Goal: Communication & Community: Answer question/provide support

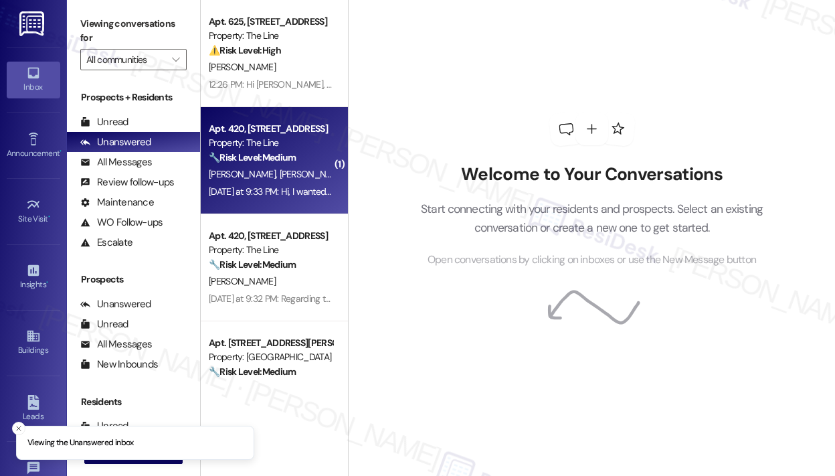
click at [311, 151] on div "🔧 Risk Level: Medium The resident reports a recurring noise complaint (loud vib…" at bounding box center [271, 158] width 124 height 14
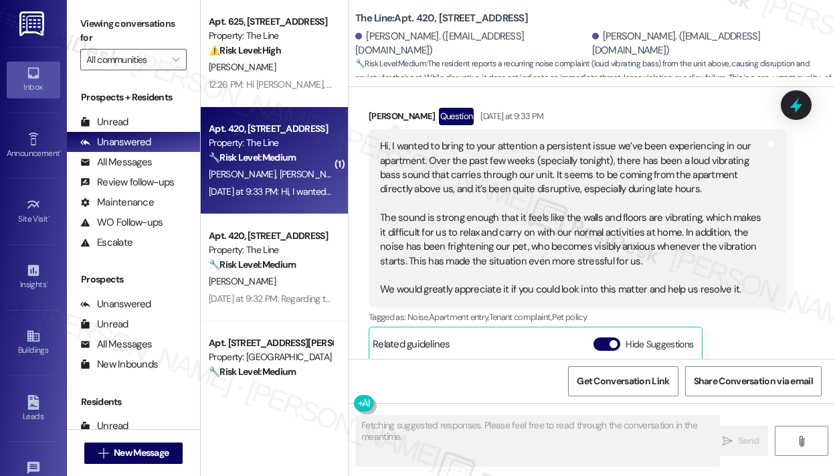
scroll to position [13197, 0]
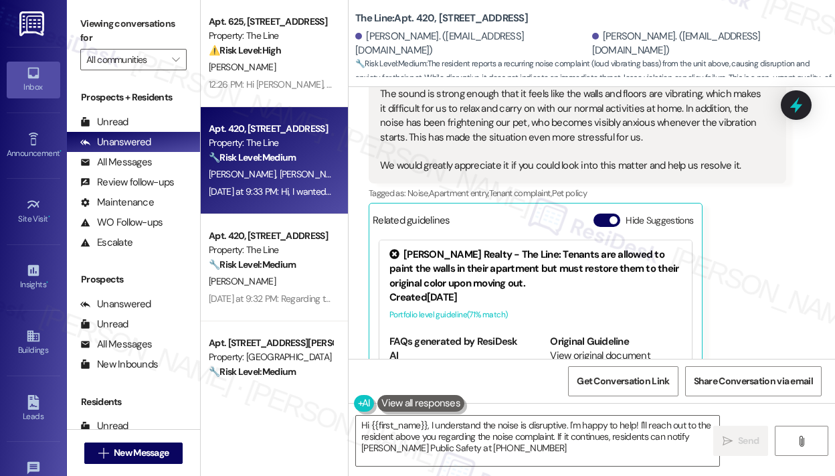
type textarea "Hi {{first_name}}, I understand the noise is disruptive. I'm happy to help! I'l…"
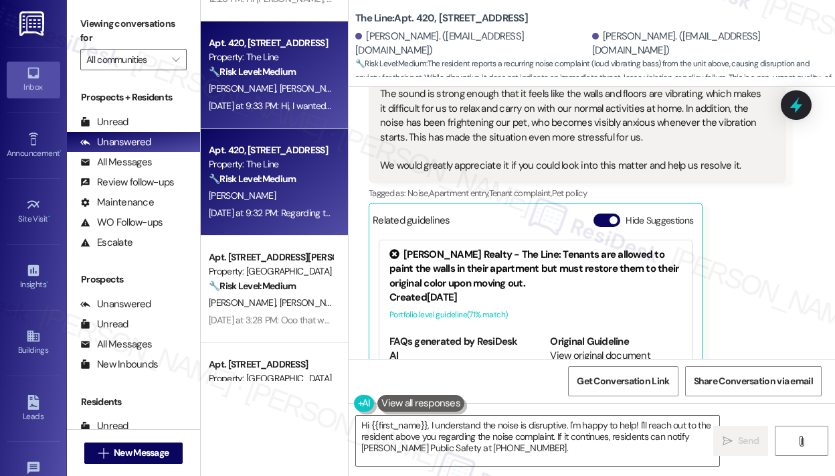
scroll to position [134, 0]
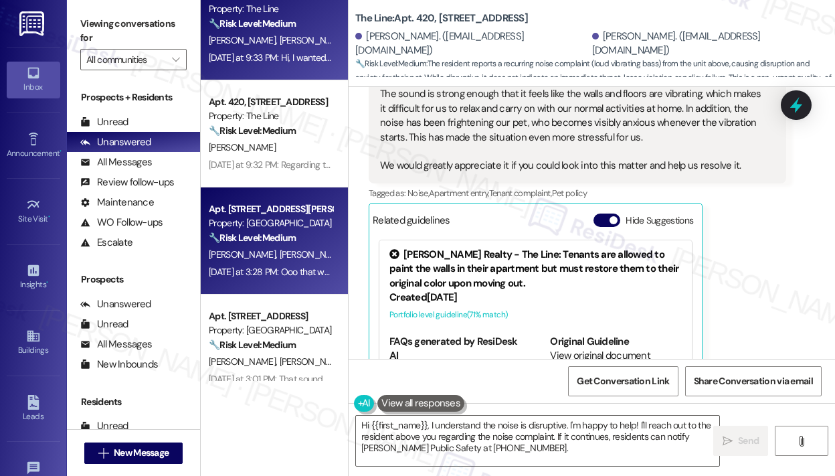
click at [305, 251] on span "[PERSON_NAME] [PERSON_NAME]" at bounding box center [348, 254] width 136 height 12
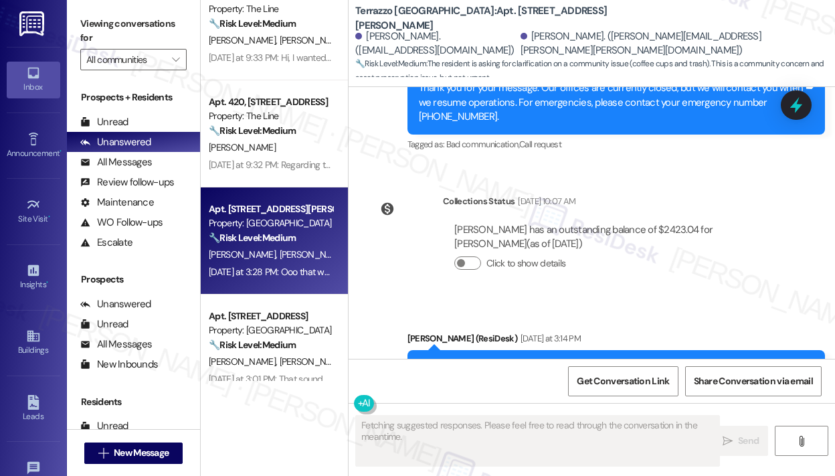
scroll to position [3486, 0]
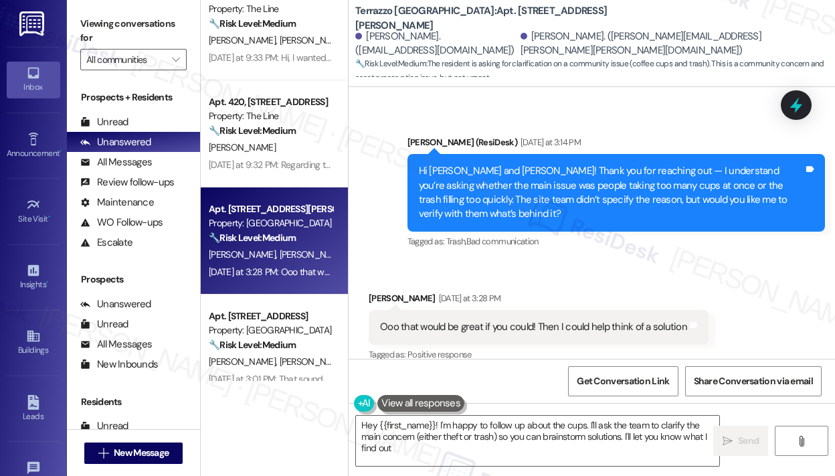
type textarea "Hey {{first_name}}! I'm happy to follow up about the cups. I'll ask the team to…"
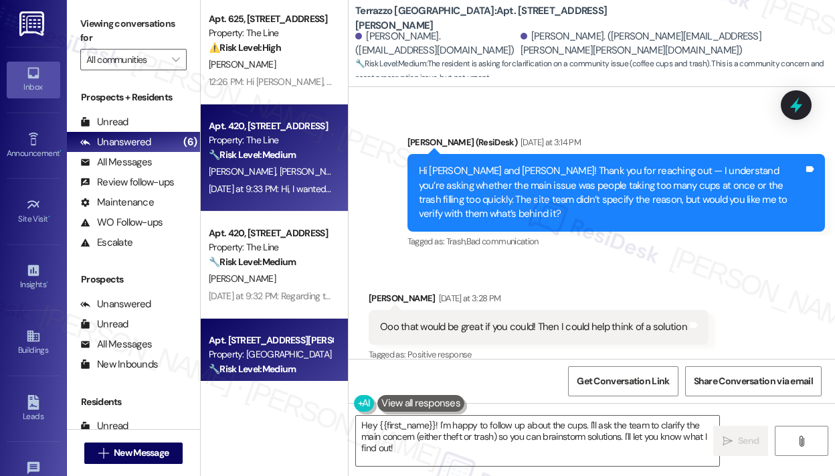
scroll to position [0, 0]
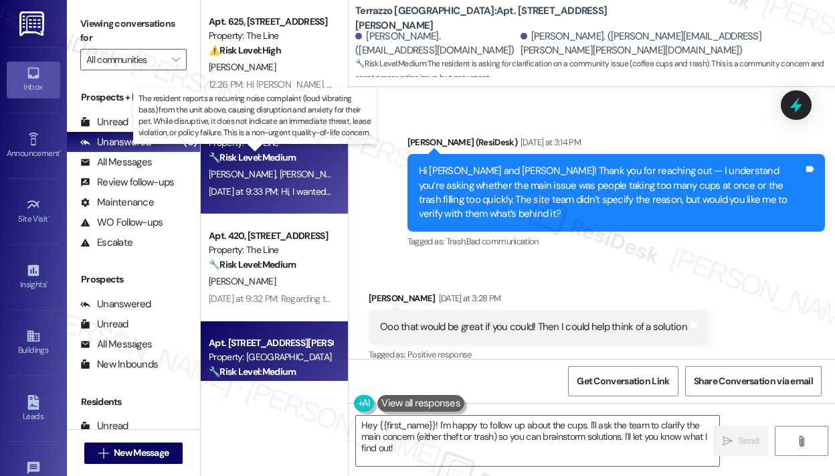
click at [290, 160] on strong "🔧 Risk Level: Medium" at bounding box center [252, 157] width 87 height 12
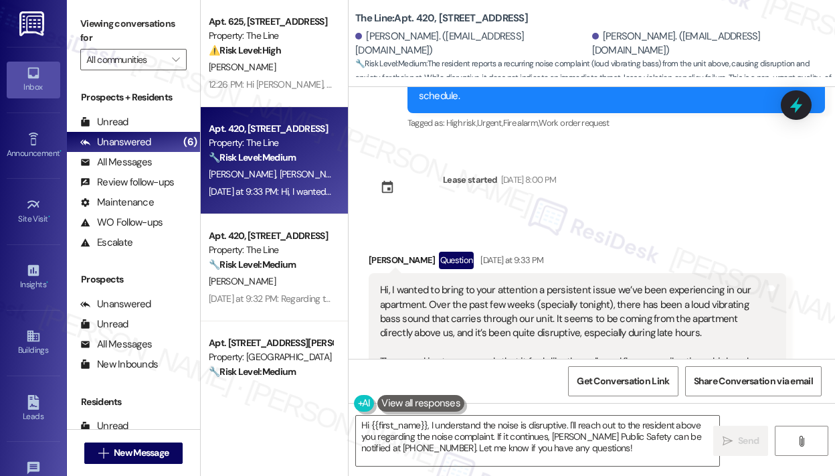
scroll to position [12996, 0]
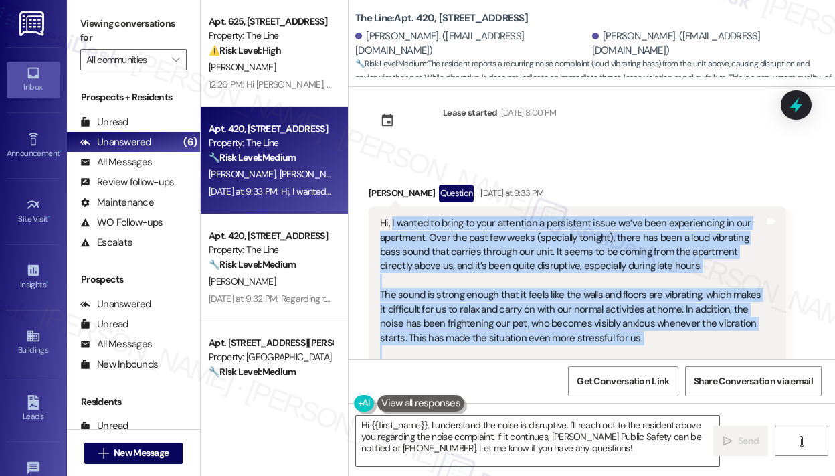
drag, startPoint x: 748, startPoint y: 286, endPoint x: 392, endPoint y: 146, distance: 382.5
click at [392, 216] on div "Hi, I wanted to bring to your attention a persistent issue we’ve been experienc…" at bounding box center [572, 295] width 385 height 158
copy div "I wanted to bring to your attention a persistent issue we’ve been experiencing …"
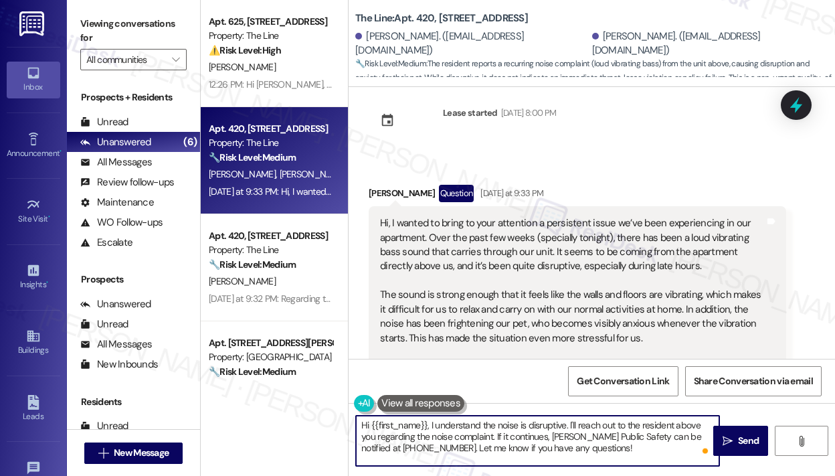
drag, startPoint x: 574, startPoint y: 456, endPoint x: 375, endPoint y: 424, distance: 202.0
click at [375, 424] on textarea "Hi {{first_name}}, I understand the noise is disruptive. I'll reach out to the …" at bounding box center [537, 441] width 363 height 50
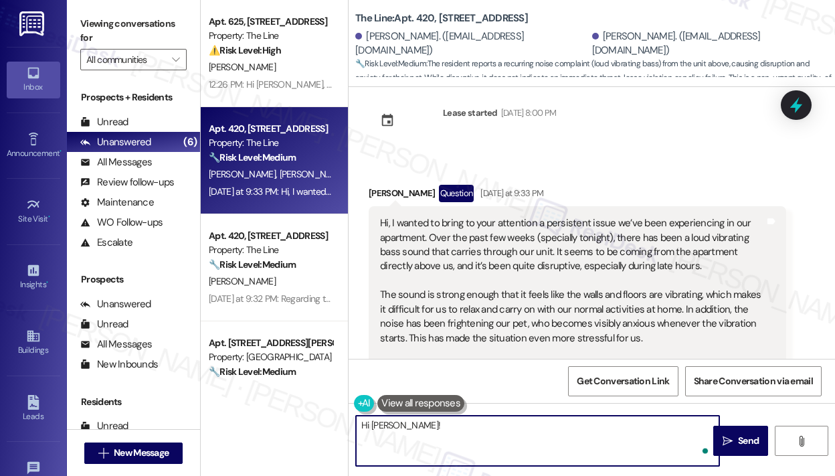
paste textarea "Thank you for reaching out — I understand you’ve been dealing with a loud vibra…"
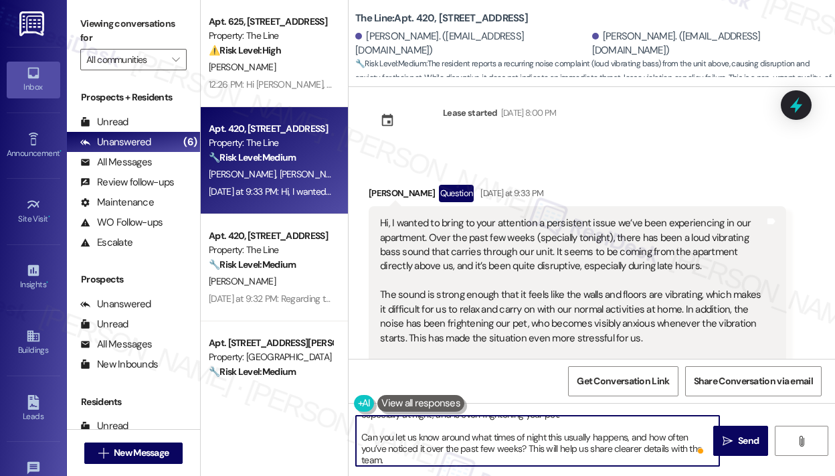
scroll to position [37, 0]
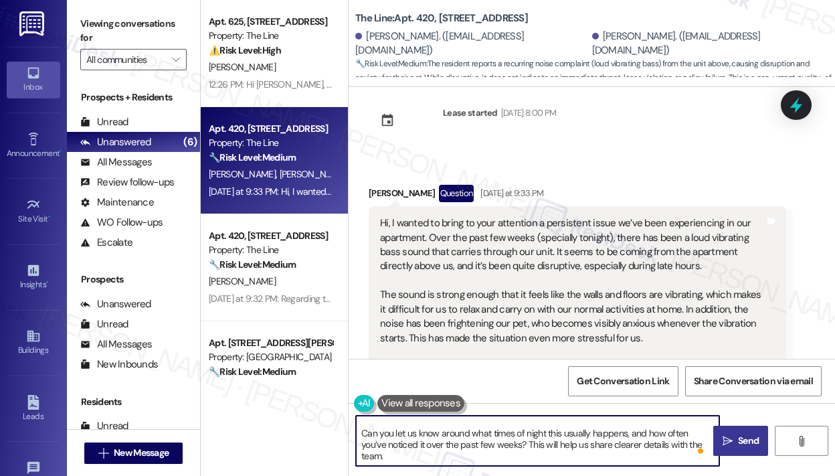
type textarea "Hi [PERSON_NAME]! Thank you for reaching out — I understand you’ve been dealing…"
click at [731, 437] on icon "" at bounding box center [728, 441] width 10 height 11
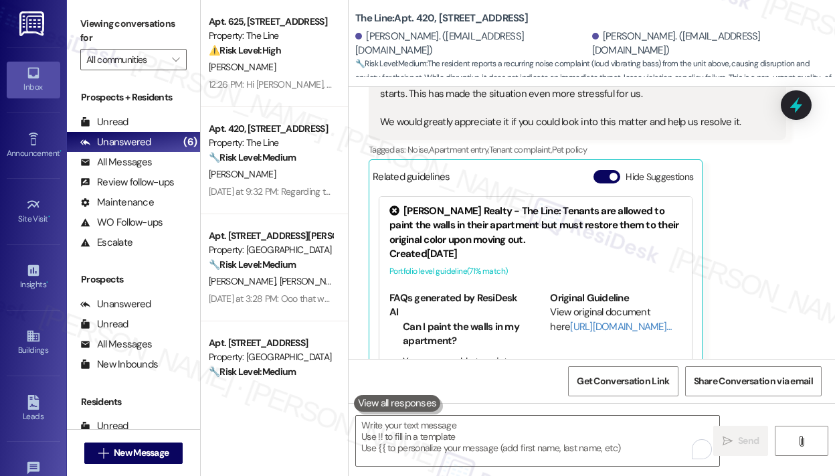
scroll to position [13361, 0]
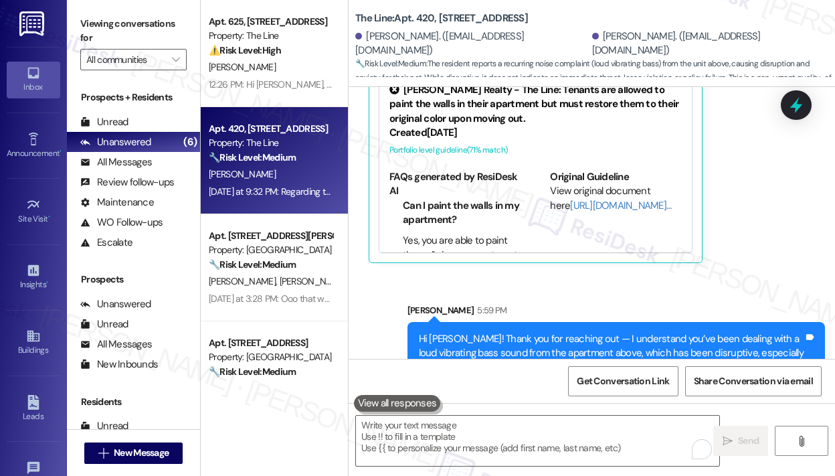
click at [308, 175] on div "[PERSON_NAME]" at bounding box center [270, 174] width 126 height 17
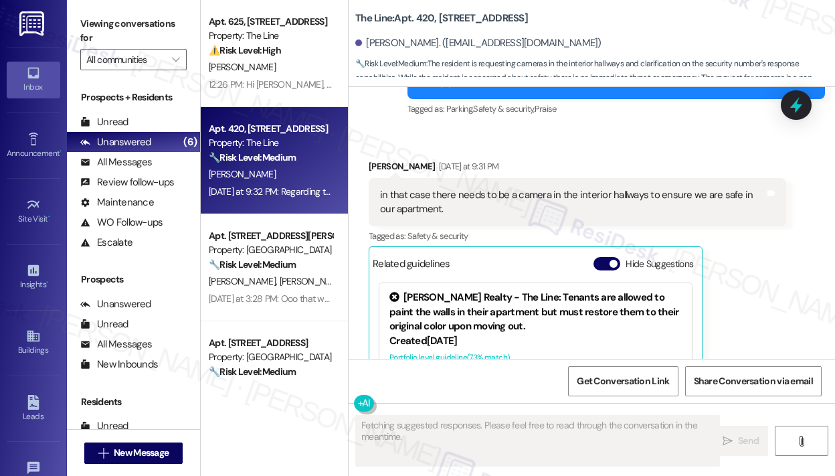
scroll to position [7026, 0]
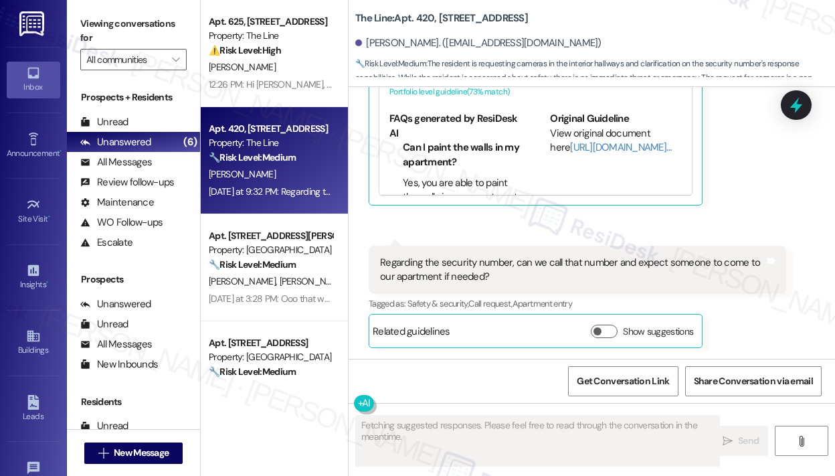
click at [678, 213] on div "Received via SMS [PERSON_NAME] [DATE] at 9:31 PM in that case there needs to be…" at bounding box center [578, 50] width 438 height 332
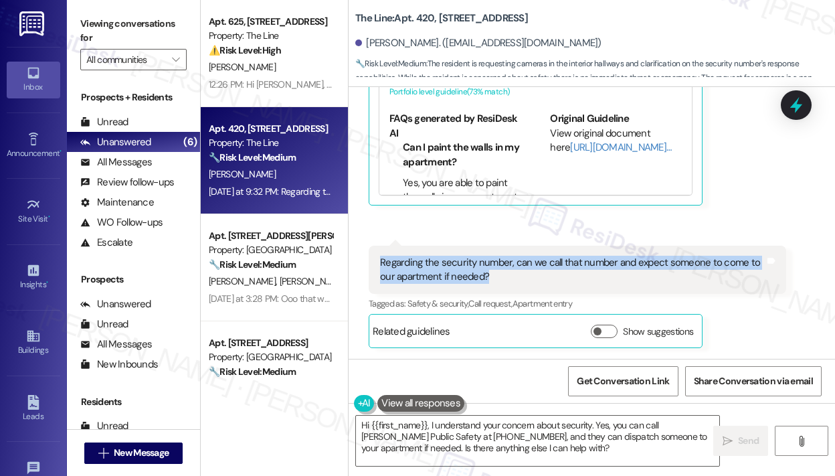
drag, startPoint x: 503, startPoint y: 277, endPoint x: 380, endPoint y: 267, distance: 123.5
click at [380, 267] on div "Regarding the security number, can we call that number and expect someone to co…" at bounding box center [572, 270] width 385 height 29
copy div "Regarding the security number, can we call that number and expect someone to co…"
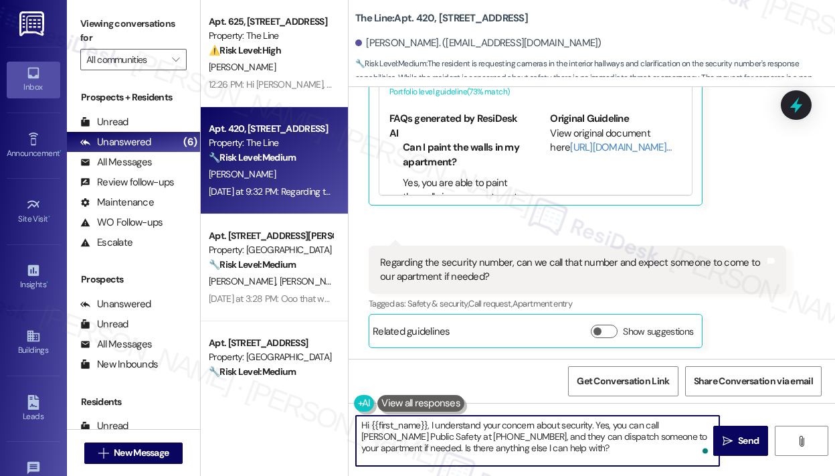
drag, startPoint x: 567, startPoint y: 457, endPoint x: 430, endPoint y: 430, distance: 139.3
click at [430, 430] on textarea "Hi {{first_name}}, I understand your concern about security. Yes, you can call …" at bounding box center [537, 441] width 363 height 50
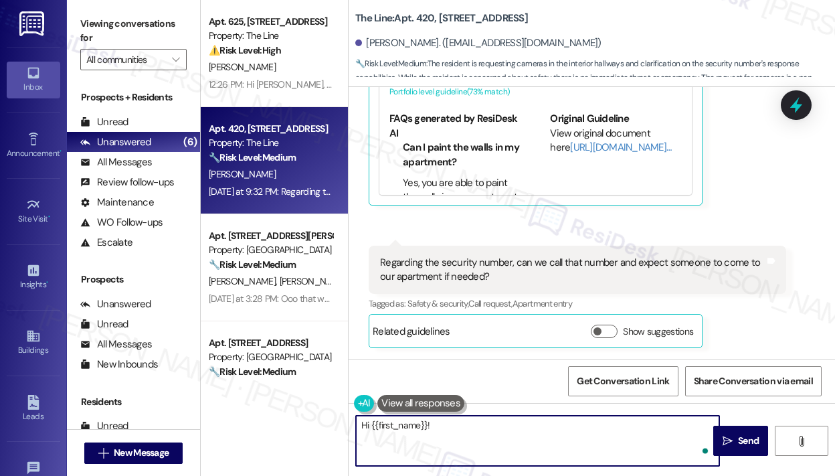
paste textarea "Yes, you can call that security number, and someone will come to your apartment…"
type textarea "Hi {{first_name}}! Yes, you can call that security number, and someone will com…"
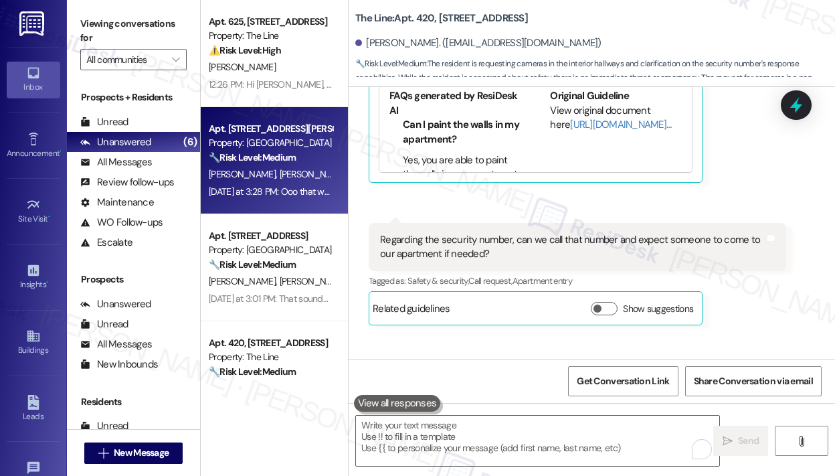
click at [308, 175] on span "[PERSON_NAME] [PERSON_NAME]" at bounding box center [348, 174] width 136 height 12
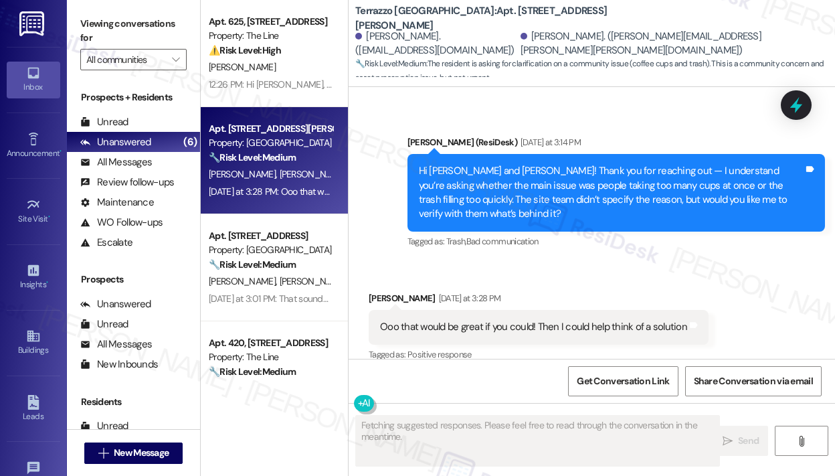
scroll to position [3487, 0]
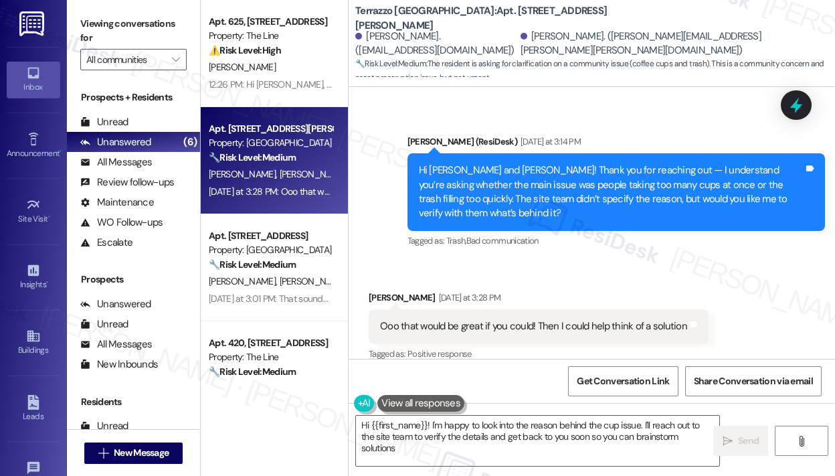
type textarea "Hi {{first_name}}! I'm happy to look into the reason behind the cup issue. I'll…"
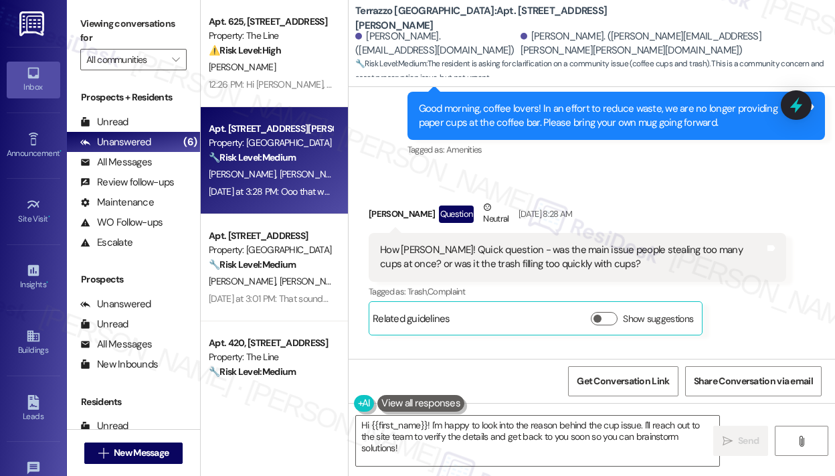
scroll to position [2885, 0]
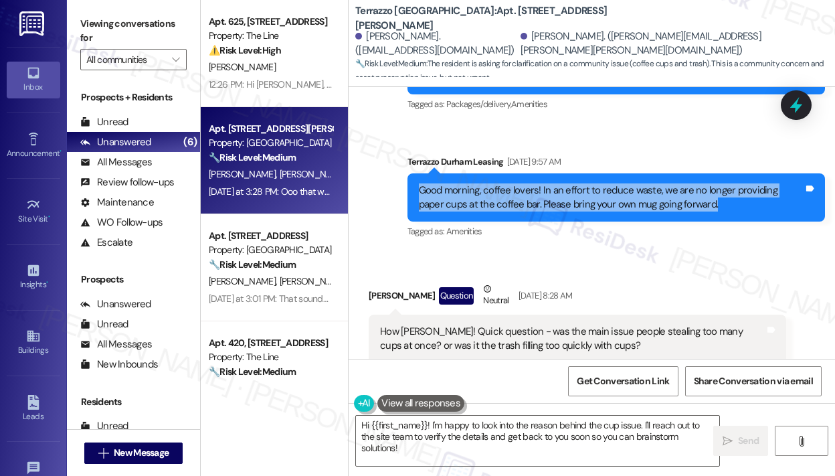
drag, startPoint x: 701, startPoint y: 203, endPoint x: 415, endPoint y: 187, distance: 286.8
click at [415, 191] on div "Good morning, coffee lovers! In an effort to reduce waste, we are no longer pro…" at bounding box center [617, 197] width 418 height 49
copy div "Good morning, coffee lovers! In an effort to reduce waste, we are no longer pro…"
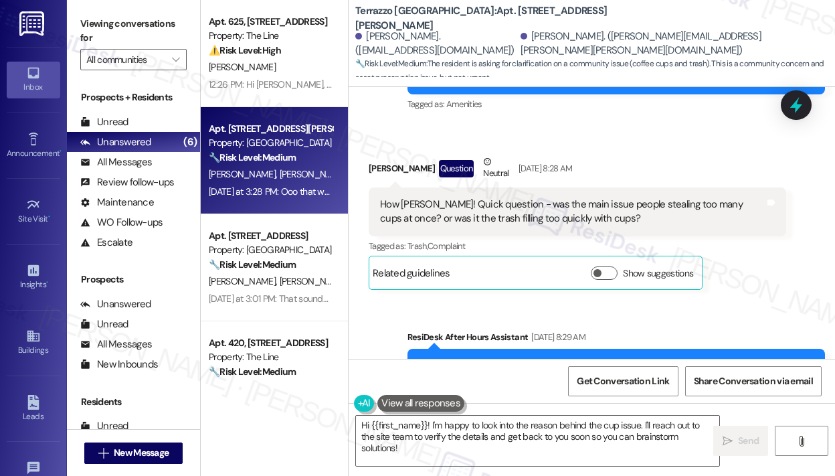
scroll to position [3019, 0]
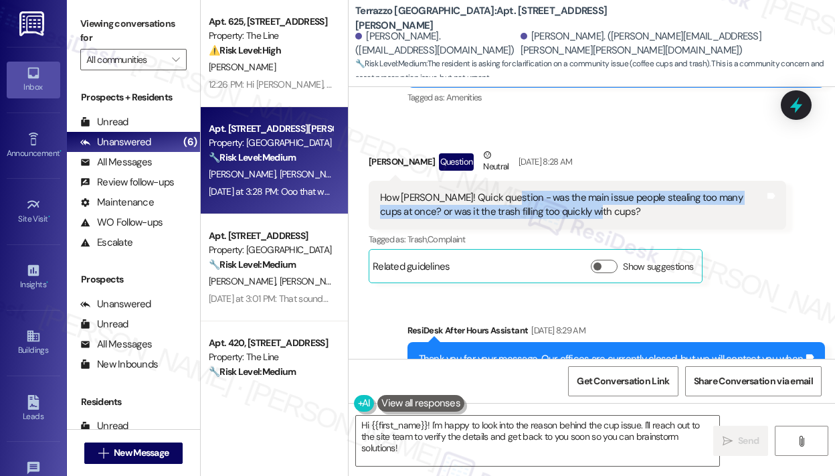
drag, startPoint x: 610, startPoint y: 222, endPoint x: 503, endPoint y: 200, distance: 109.2
click at [503, 200] on div "How [PERSON_NAME]! Quick question - was the main issue people stealing too many…" at bounding box center [578, 205] width 418 height 49
copy div "was the main issue people stealing too many cups at once? or was it the trash f…"
click at [795, 107] on icon at bounding box center [796, 105] width 16 height 21
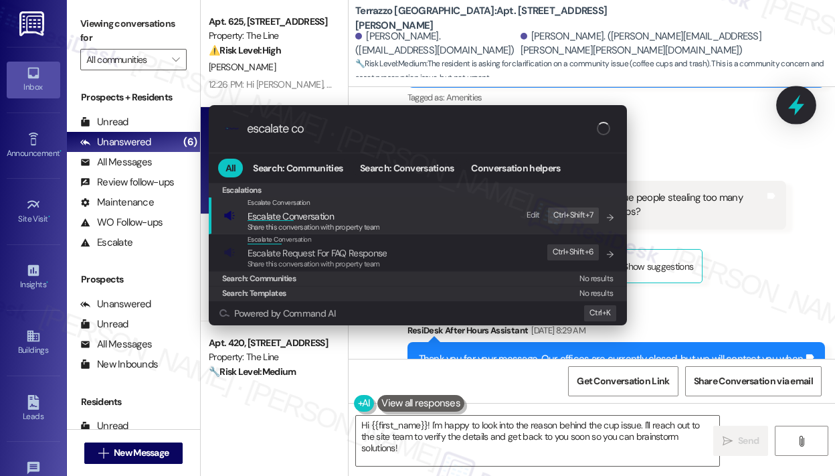
type input "escalate con"
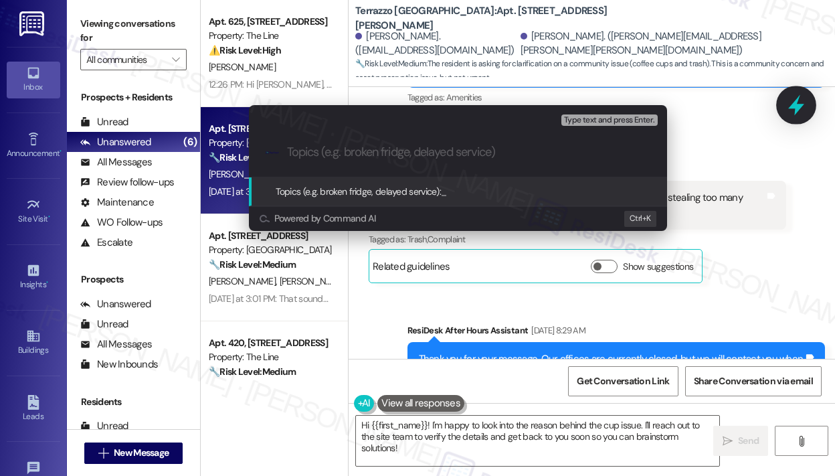
type input "Question About Paper Cups Removal at Coffee Bar"
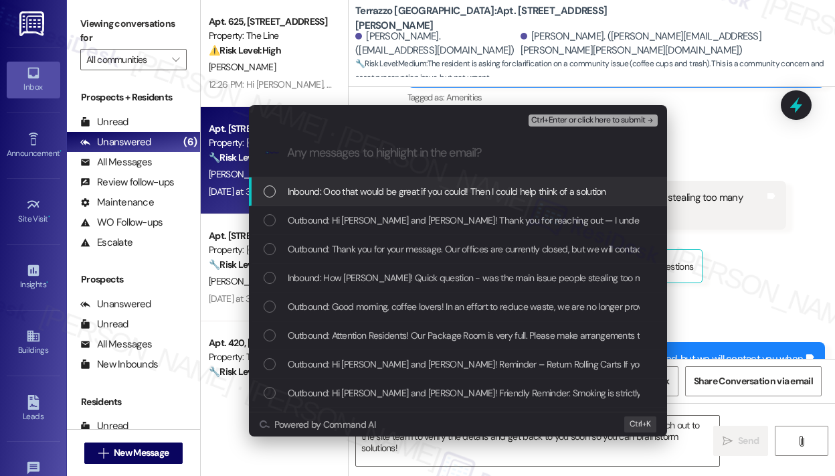
click at [385, 189] on span "Inbound: Ooo that would be great if you could! Then I could help think of a sol…" at bounding box center [447, 191] width 319 height 15
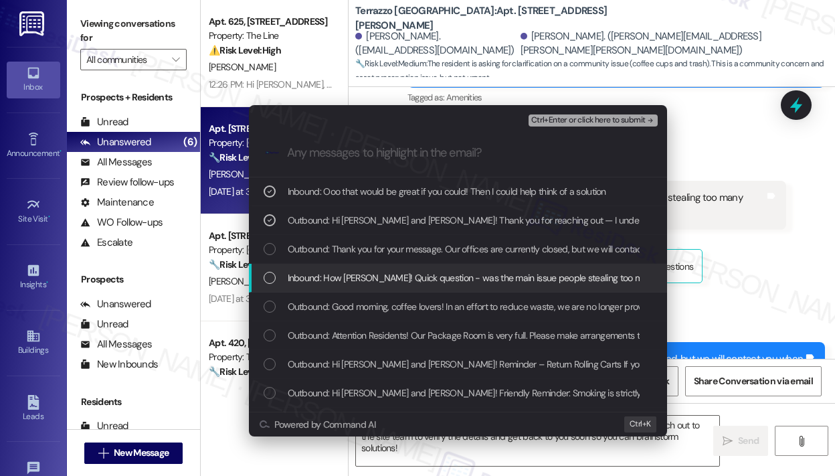
click at [371, 278] on span "Inbound: How [PERSON_NAME]! Quick question - was the main issue people stealing…" at bounding box center [592, 277] width 609 height 15
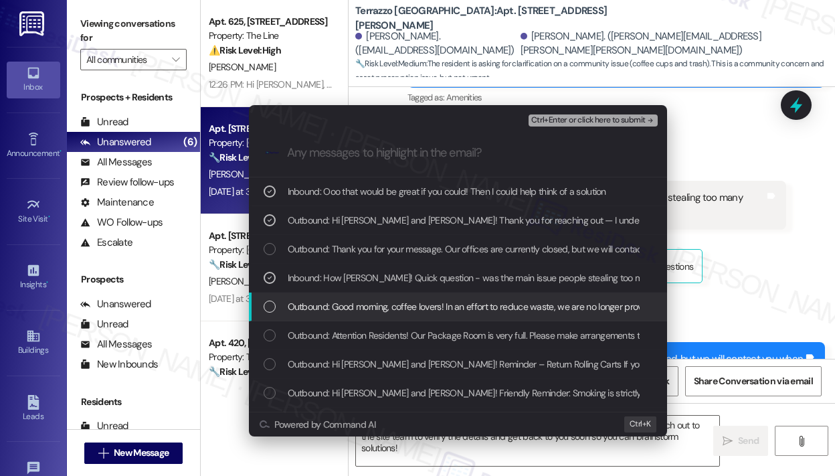
click at [373, 305] on span "Outbound: Good morning, coffee lovers! In an effort to reduce waste, we are no …" at bounding box center [615, 306] width 655 height 15
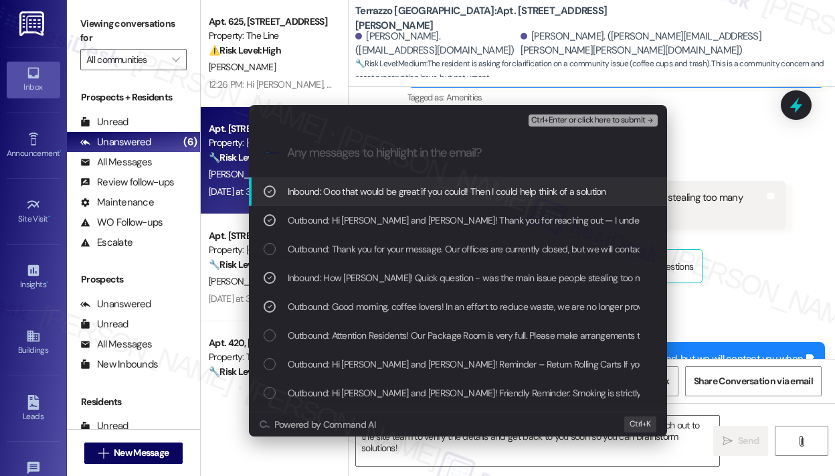
click at [555, 119] on span "Ctrl+Enter or click here to submit" at bounding box center [588, 120] width 114 height 9
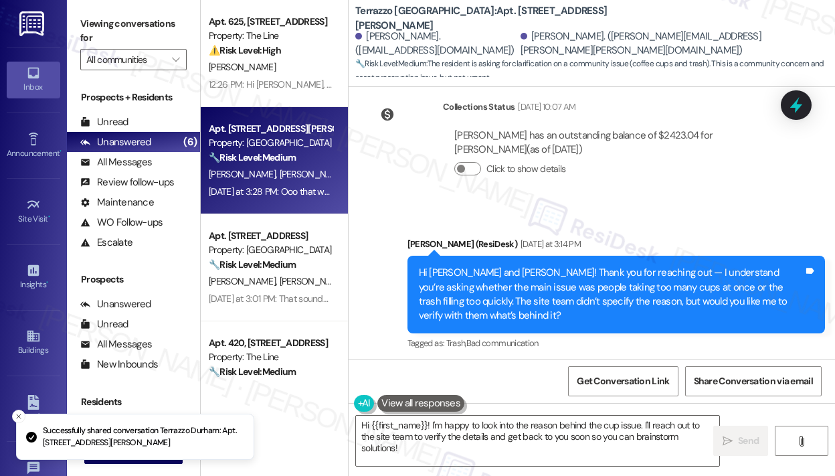
scroll to position [3486, 0]
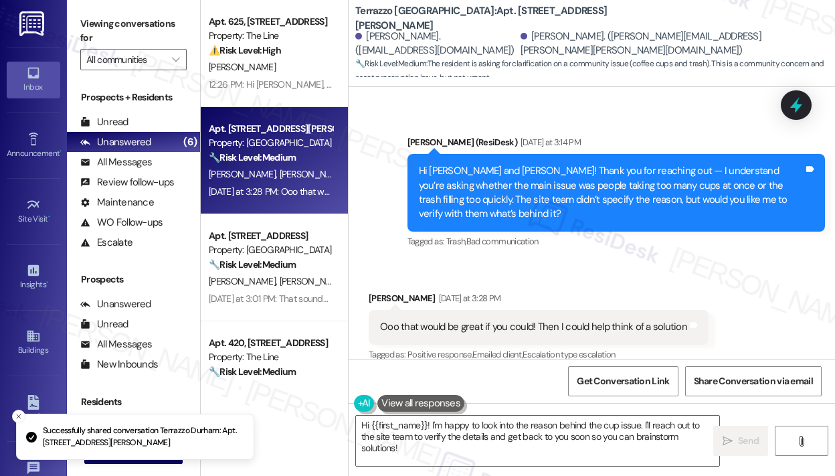
click at [717, 261] on div "Received via SMS [PERSON_NAME] [DATE] at 3:28 PM Ooo that would be great if you…" at bounding box center [592, 317] width 487 height 113
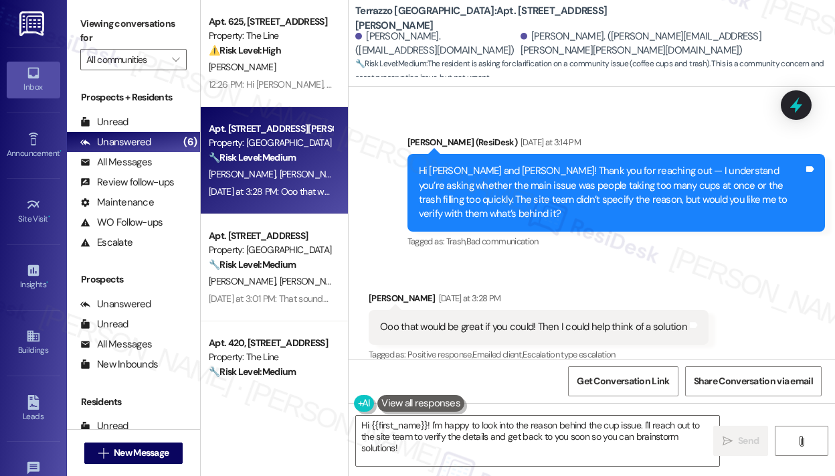
scroll to position [3487, 0]
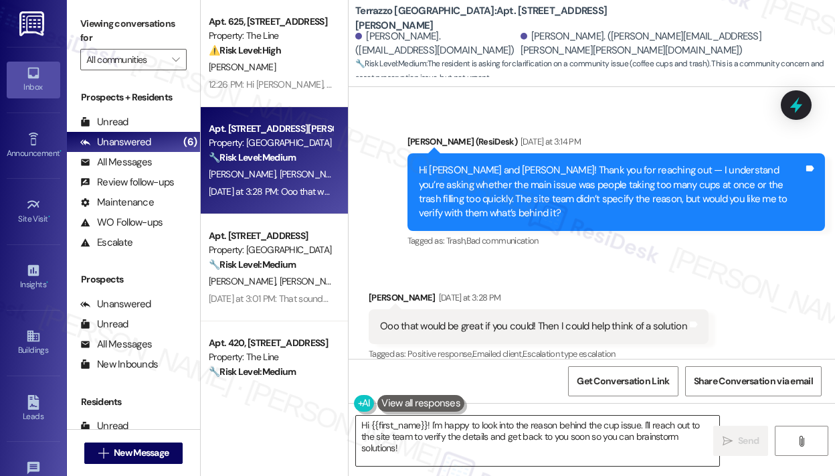
click at [574, 437] on textarea "Hi {{first_name}}! I'm happy to look into the reason behind the cup issue. I'll…" at bounding box center [537, 441] width 363 height 50
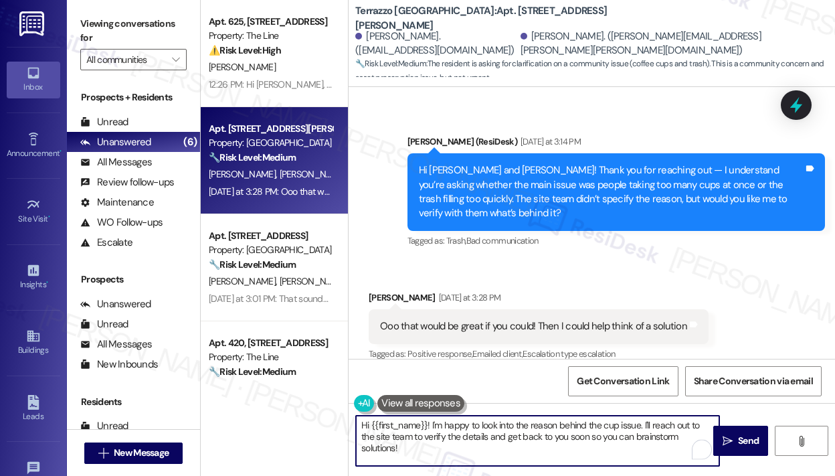
click at [592, 454] on textarea "Hi {{first_name}}! I'm happy to look into the reason behind the cup issue. I'll…" at bounding box center [537, 441] width 363 height 50
drag, startPoint x: 493, startPoint y: 438, endPoint x: 503, endPoint y: 450, distance: 16.2
click at [503, 450] on textarea "Hi {{first_name}}! I'm happy to look into the reason behind the cup issue. I'll…" at bounding box center [537, 441] width 363 height 50
type textarea "Hi {{first_name}}! I'm happy to look into the reason behind the cup issue. I'll…"
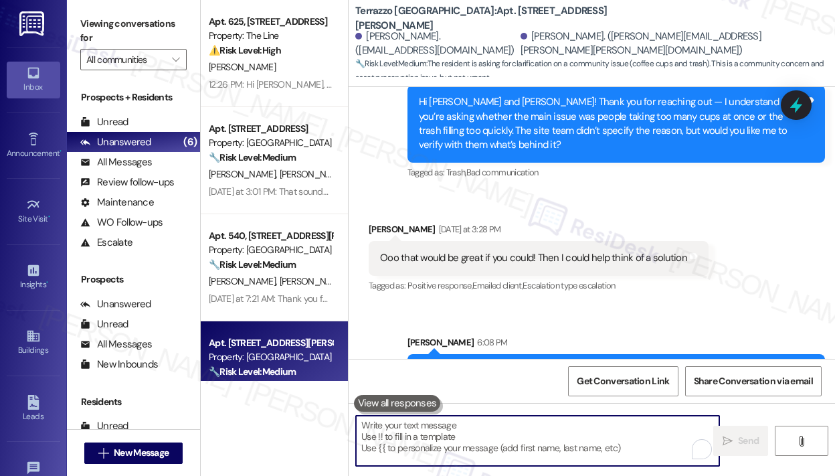
scroll to position [3594, 0]
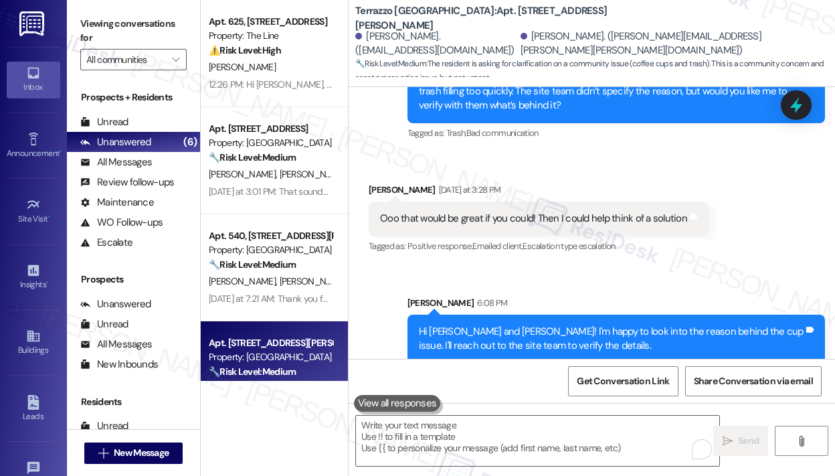
click at [578, 266] on div "Sent via SMS [PERSON_NAME] 6:08 PM Hi [PERSON_NAME] and [PERSON_NAME]! I'm happ…" at bounding box center [592, 320] width 487 height 108
click at [577, 266] on div "Sent via SMS [PERSON_NAME] 6:08 PM Hi [PERSON_NAME] and [PERSON_NAME]! I'm happ…" at bounding box center [592, 320] width 487 height 108
click at [612, 173] on div "Received via SMS [PERSON_NAME] [DATE] at 3:28 PM Ooo that would be great if you…" at bounding box center [539, 219] width 360 height 93
click at [613, 173] on div "Received via SMS [PERSON_NAME] [DATE] at 3:28 PM Ooo that would be great if you…" at bounding box center [539, 219] width 360 height 93
click at [601, 153] on div "Received via SMS [PERSON_NAME] [DATE] at 3:28 PM Ooo that would be great if you…" at bounding box center [592, 209] width 487 height 113
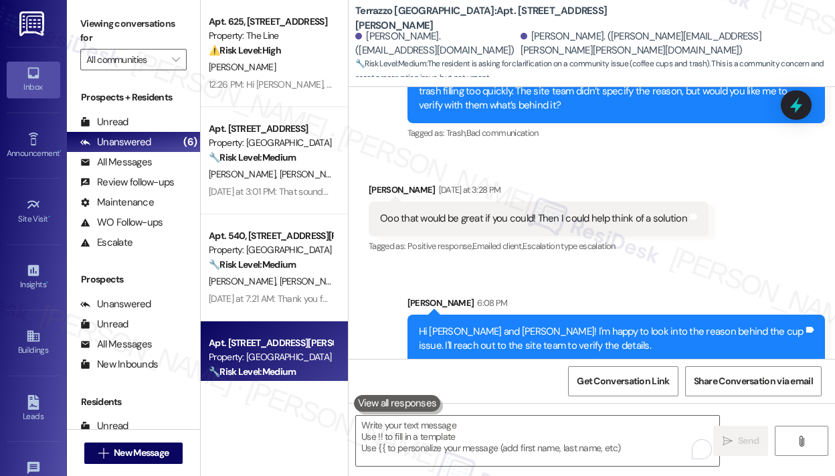
click at [587, 156] on div "Received via SMS [PERSON_NAME] [DATE] at 3:28 PM Ooo that would be great if you…" at bounding box center [592, 209] width 487 height 113
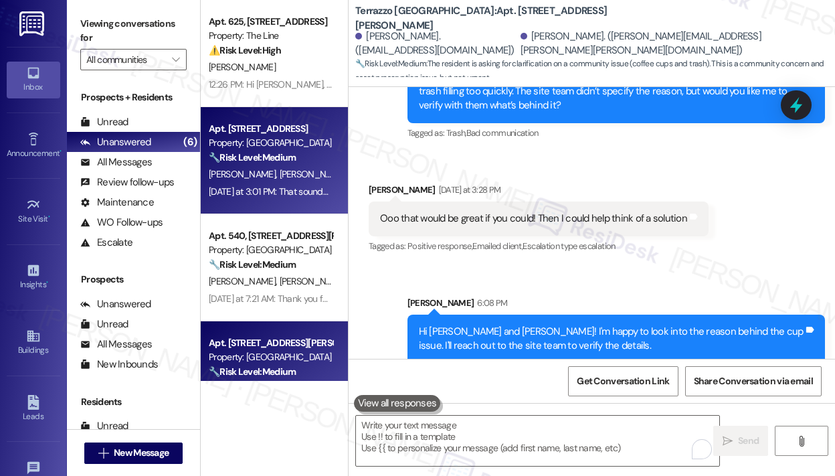
click at [298, 179] on div "[PERSON_NAME] [PERSON_NAME]" at bounding box center [270, 174] width 126 height 17
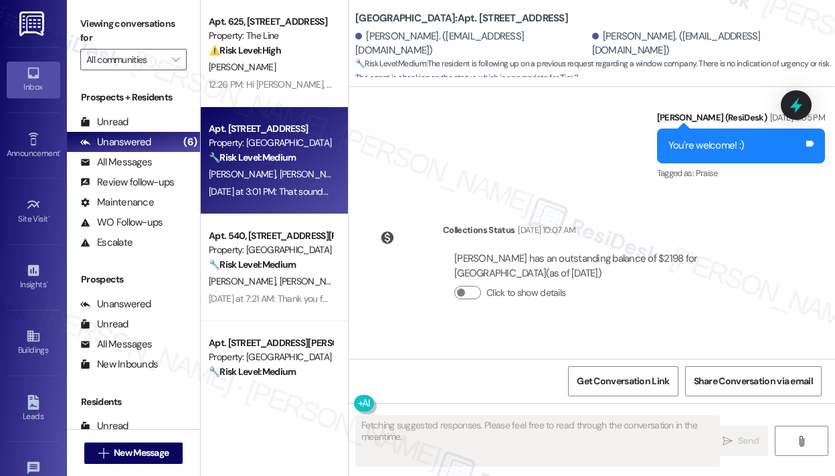
scroll to position [1794, 0]
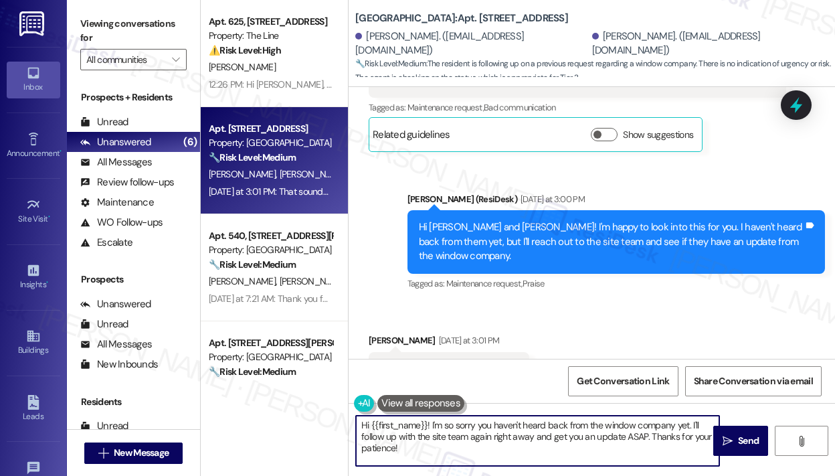
click at [491, 451] on textarea "Hi {{first_name}}! I'm so sorry you haven't heard back from the window company …" at bounding box center [537, 441] width 363 height 50
drag, startPoint x: 501, startPoint y: 454, endPoint x: 361, endPoint y: 422, distance: 144.2
click at [361, 424] on textarea "Hi {{first_name}}! I'm so sorry you haven't heard back from the window company …" at bounding box center [537, 441] width 363 height 50
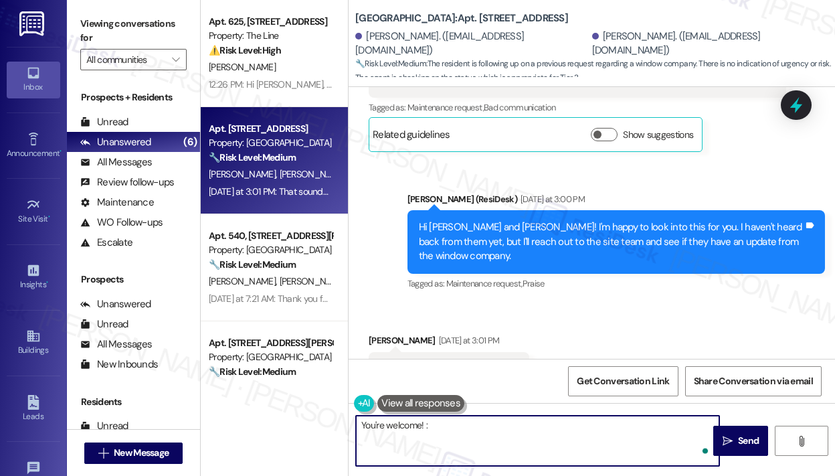
type textarea "You're welcome! :)"
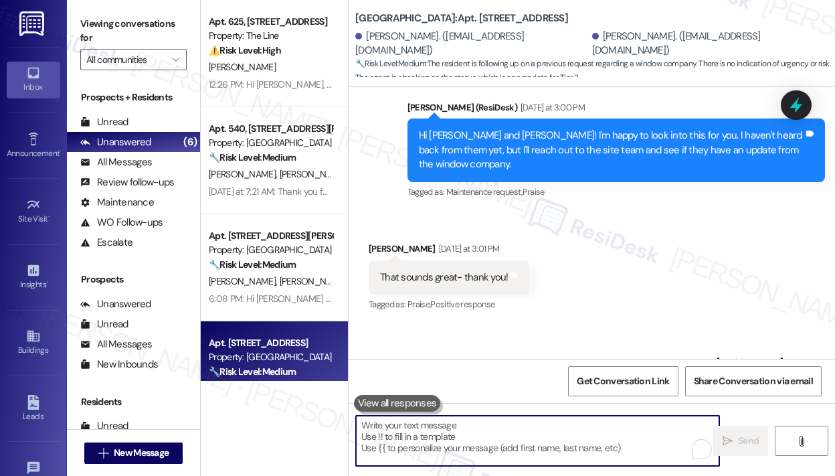
scroll to position [1887, 0]
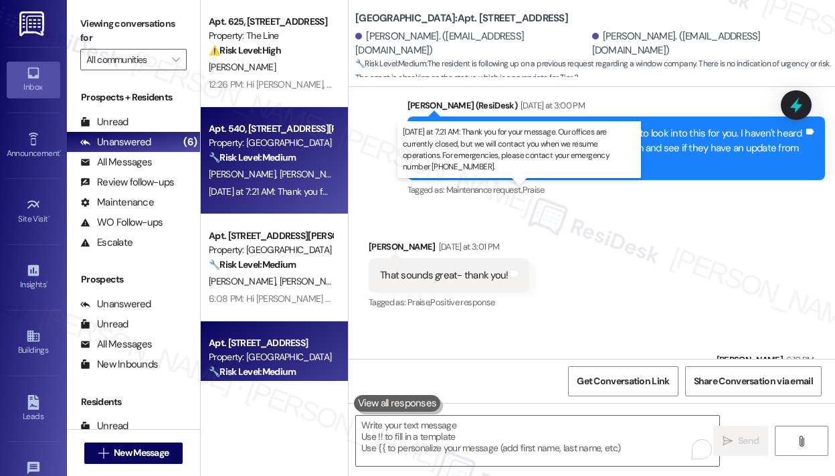
click at [310, 190] on div "[DATE] at 7:21 AM: Thank you for your message. Our offices are currently closed…" at bounding box center [617, 191] width 817 height 12
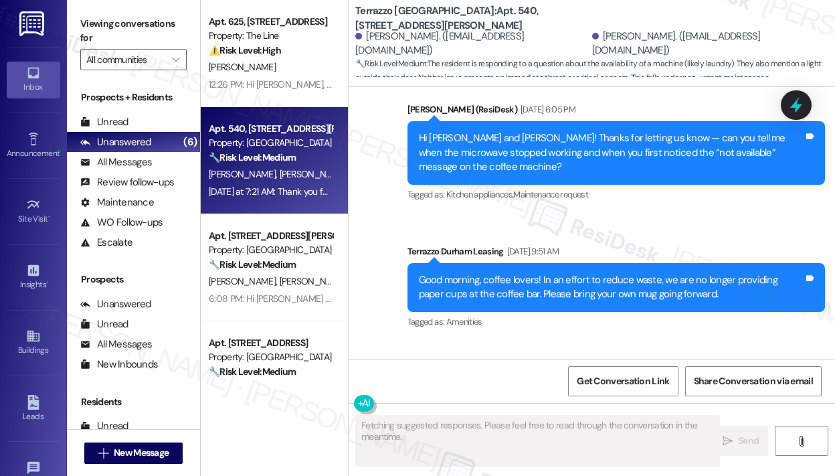
scroll to position [6386, 0]
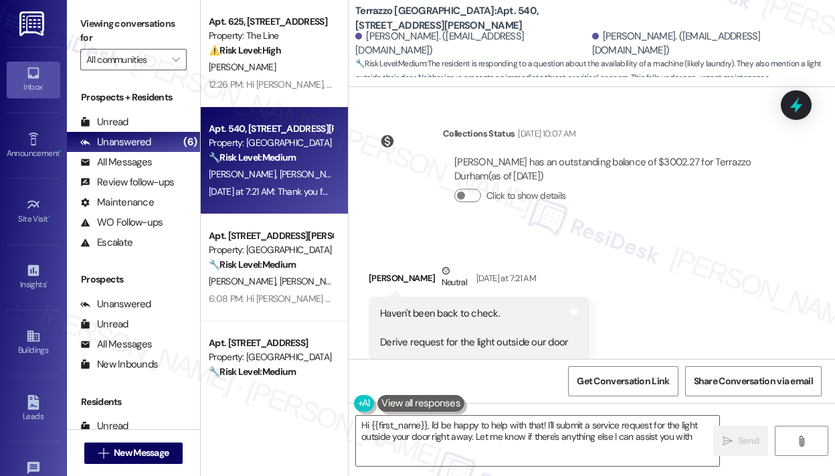
type textarea "Hi {{first_name}}, I'd be happy to help with that! I'll submit a service reques…"
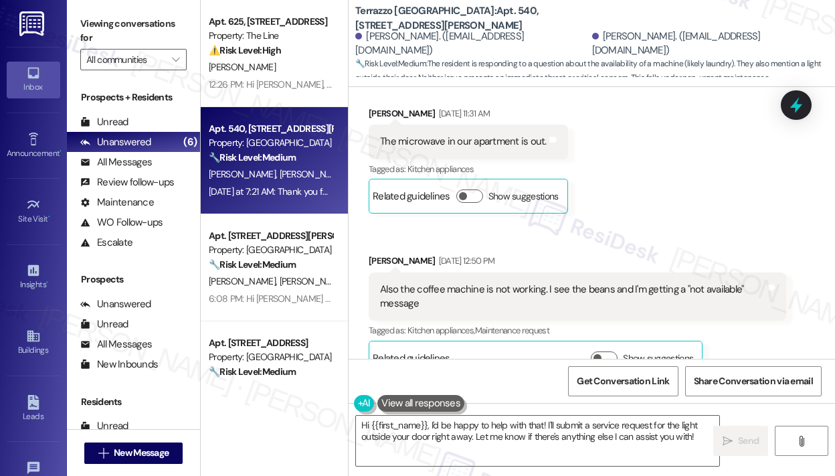
scroll to position [5449, 0]
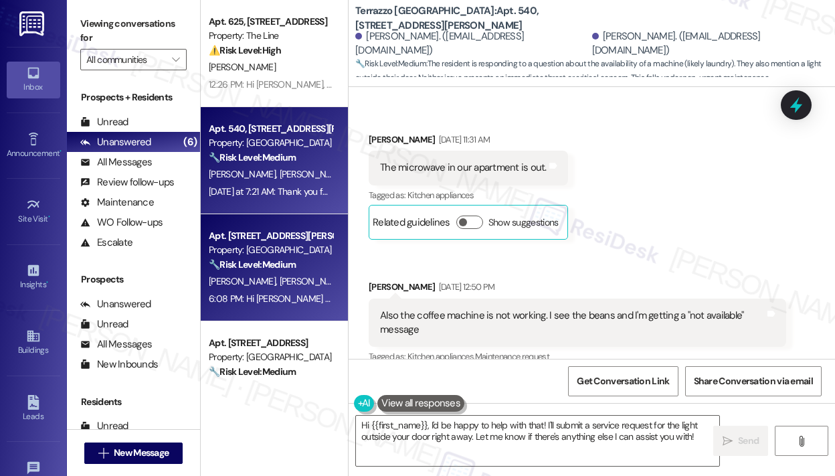
click at [248, 269] on strong "🔧 Risk Level: Medium" at bounding box center [252, 264] width 87 height 12
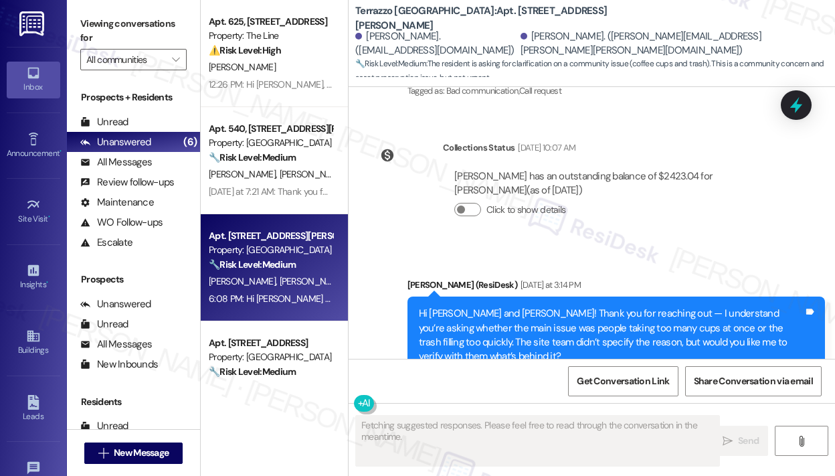
scroll to position [3486, 0]
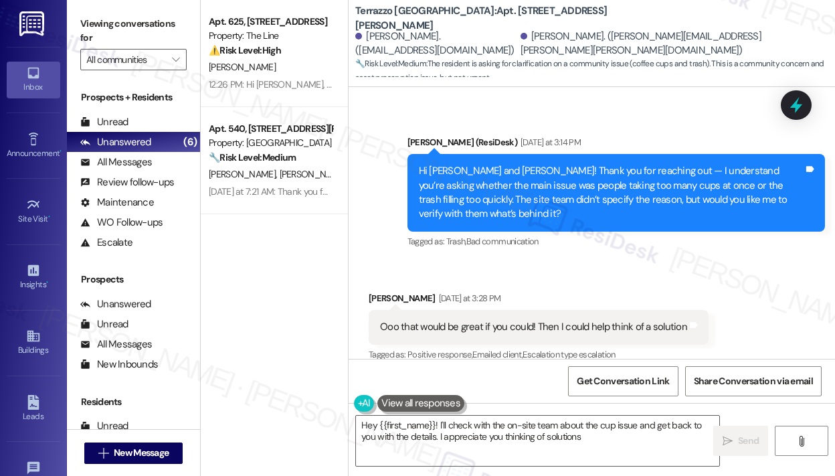
type textarea "Hey {{first_name}}! I'll check with the on-site team about the cup issue and ge…"
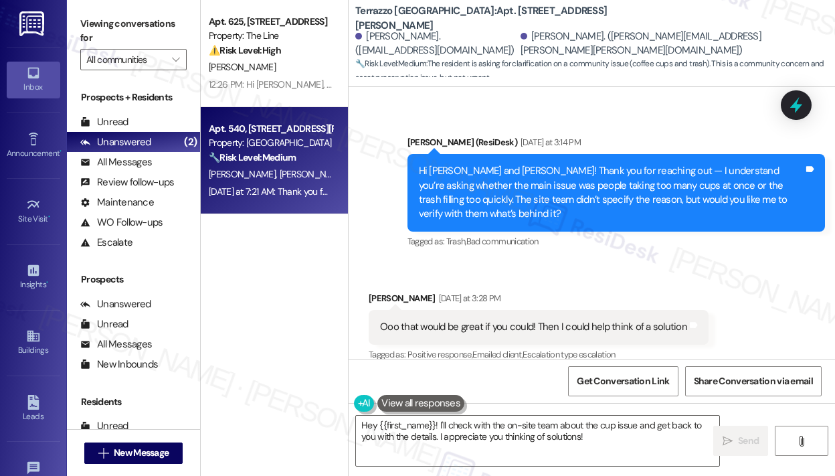
click at [317, 179] on div "[PERSON_NAME] [PERSON_NAME]" at bounding box center [270, 174] width 126 height 17
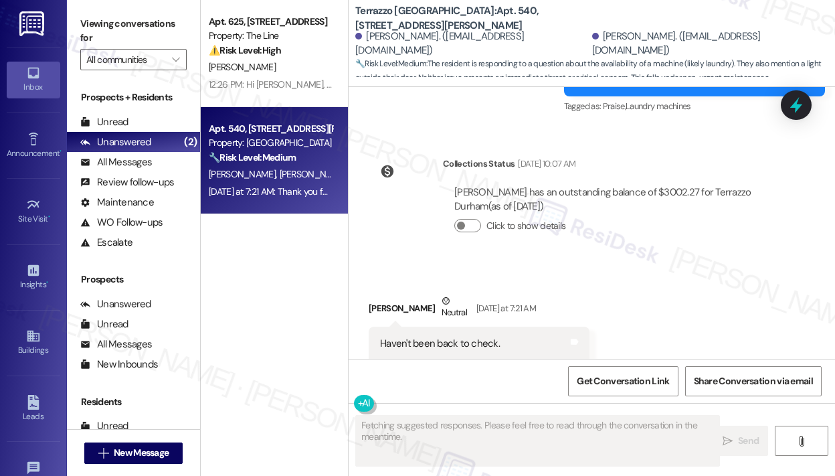
scroll to position [6386, 0]
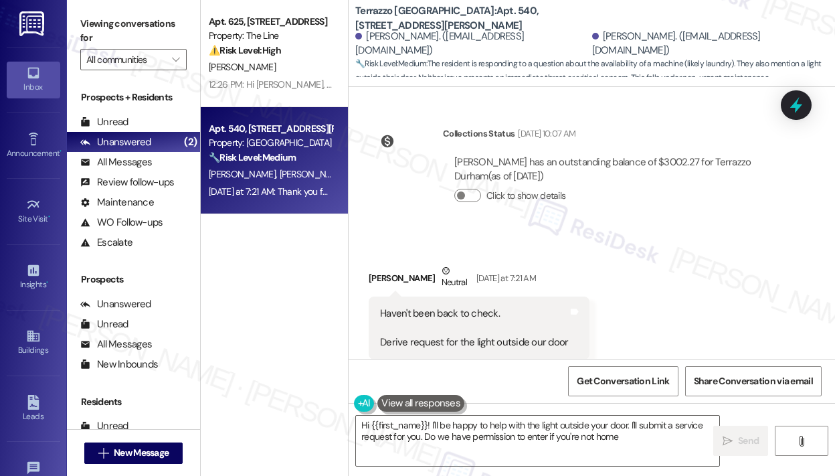
type textarea "Hi {{first_name}}! I'll be happy to help with the light outside your door. I'll…"
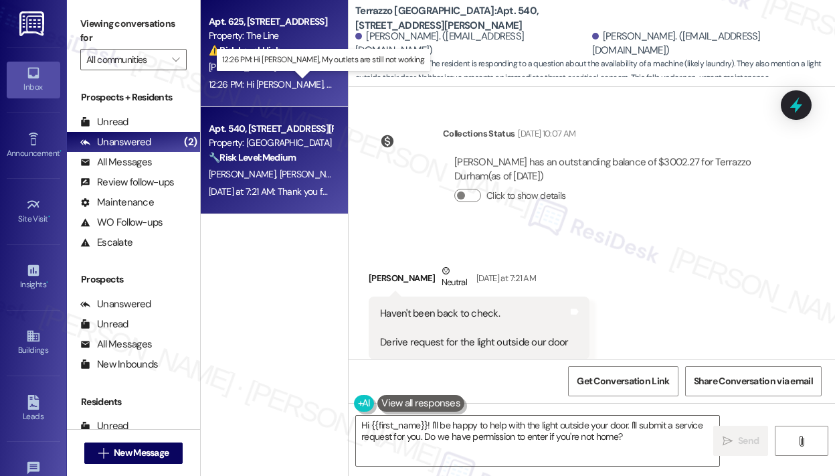
click at [296, 85] on div "12:26 PM: Hi [PERSON_NAME], My outlets are still not working. 12:26 PM: Hi [PER…" at bounding box center [327, 84] width 236 height 12
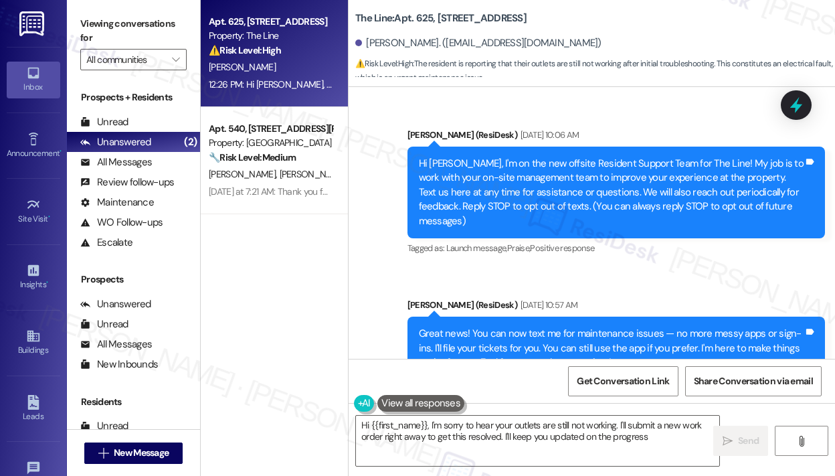
type textarea "Hi {{first_name}}, I'm sorry to hear your outlets are still not working. I'll s…"
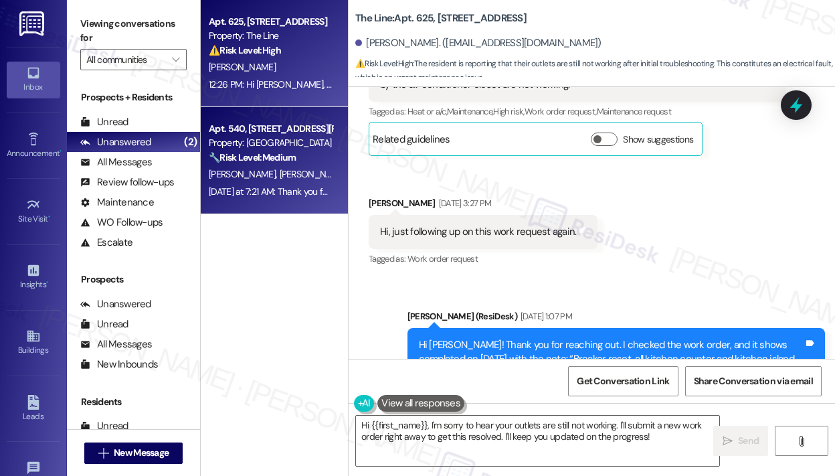
scroll to position [15116, 0]
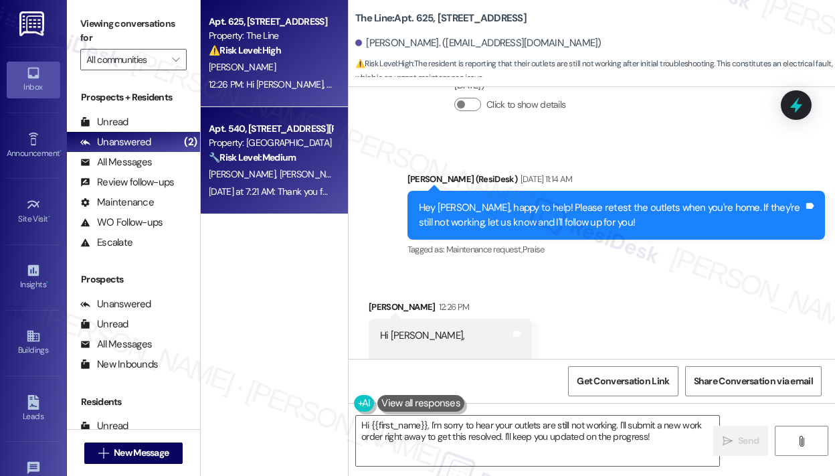
click at [264, 146] on div "Property: [GEOGRAPHIC_DATA]" at bounding box center [271, 143] width 124 height 14
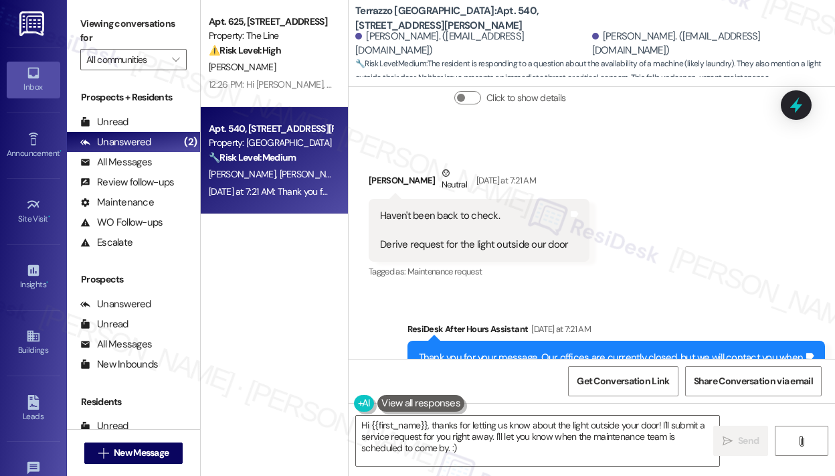
scroll to position [6462, 0]
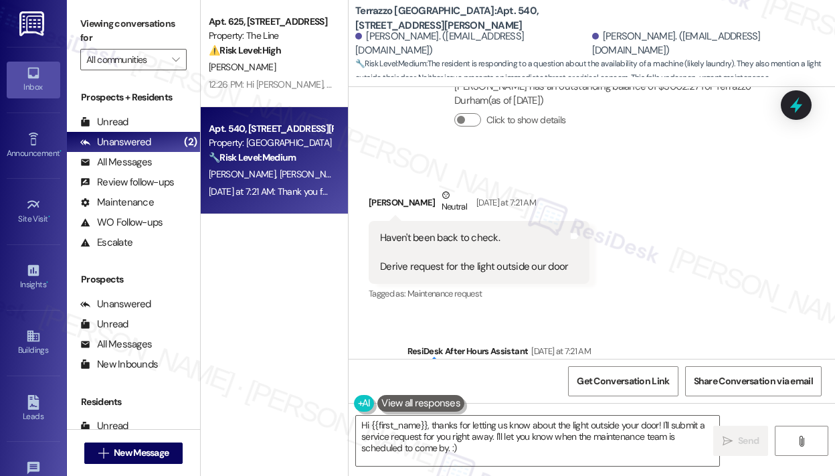
click at [753, 256] on div "Received via SMS [PERSON_NAME] Neutral [DATE] at 7:21 AM Haven't been back to c…" at bounding box center [592, 236] width 487 height 156
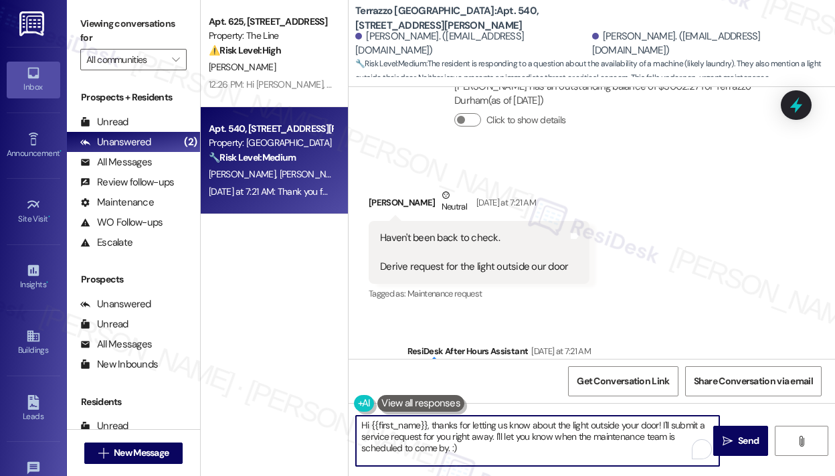
click at [489, 448] on textarea "Hi {{first_name}}, thanks for letting us know about the light outside your door…" at bounding box center [537, 441] width 363 height 50
click at [480, 238] on div "Haven't been back to check. Derive request for the light outside our door" at bounding box center [474, 252] width 188 height 43
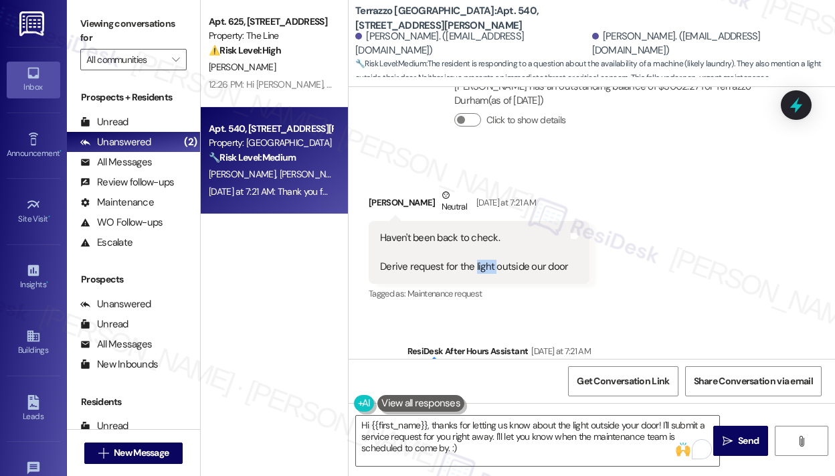
click at [480, 238] on div "Haven't been back to check. Derive request for the light outside our door" at bounding box center [474, 252] width 188 height 43
copy div "Derive request for the light outside our door Tags and notes"
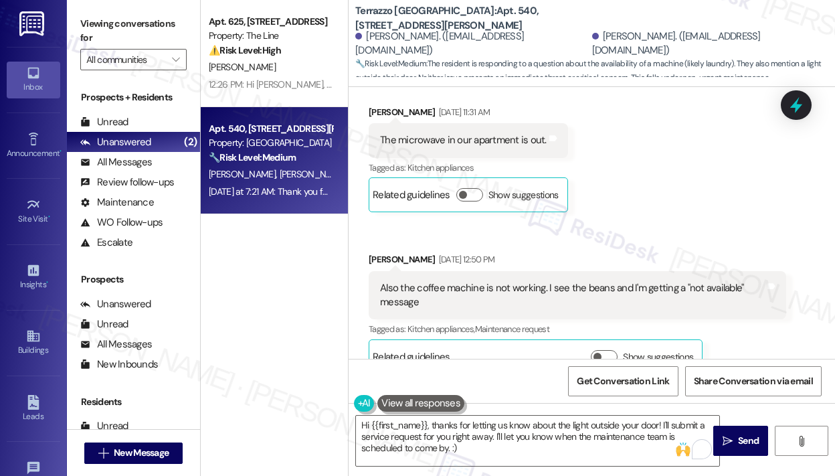
scroll to position [5458, 0]
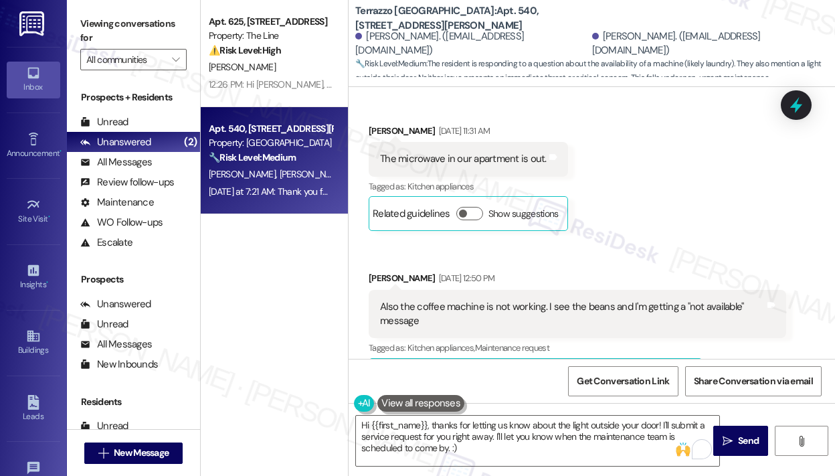
click at [498, 152] on div "The microwave in our apartment is out." at bounding box center [463, 159] width 167 height 14
copy div "The microwave in our apartment is out. Tags and notes"
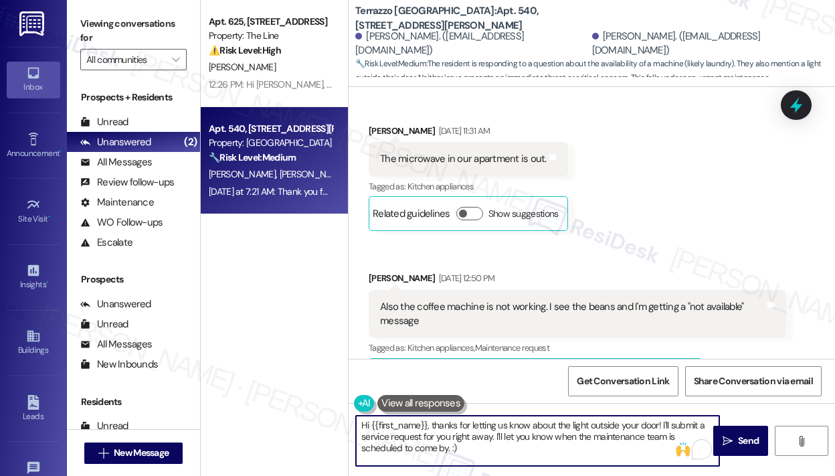
drag, startPoint x: 475, startPoint y: 452, endPoint x: 426, endPoint y: 426, distance: 55.4
click at [426, 426] on textarea "Hi {{first_name}}, thanks for letting us know about the light outside your door…" at bounding box center [537, 441] width 363 height 50
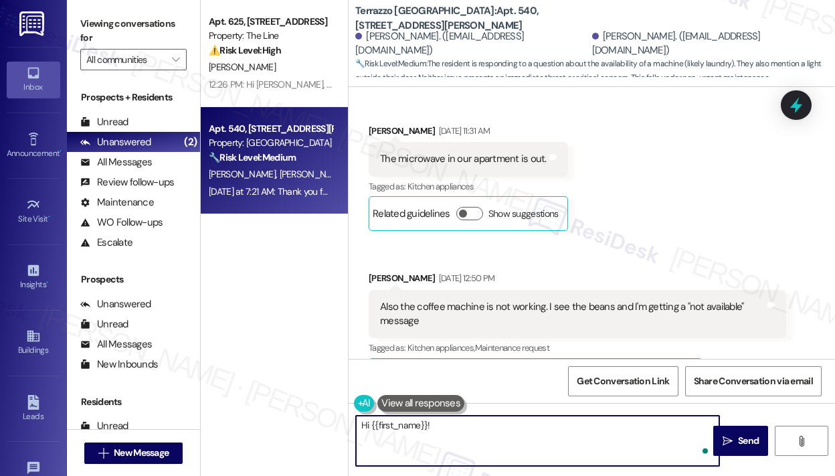
paste textarea "Thank you for reaching out — I understand you mentioned the light outside your …"
type textarea "Hi {{first_name}}! Thank you for reaching out — I understand you mentioned the …"
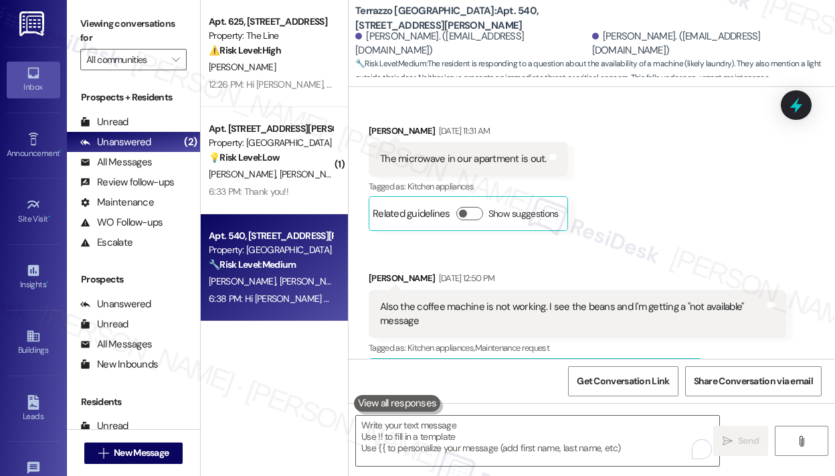
click at [655, 187] on div "Received via SMS [PERSON_NAME] [DATE] 11:31 AM The microwave in our apartment i…" at bounding box center [592, 248] width 487 height 309
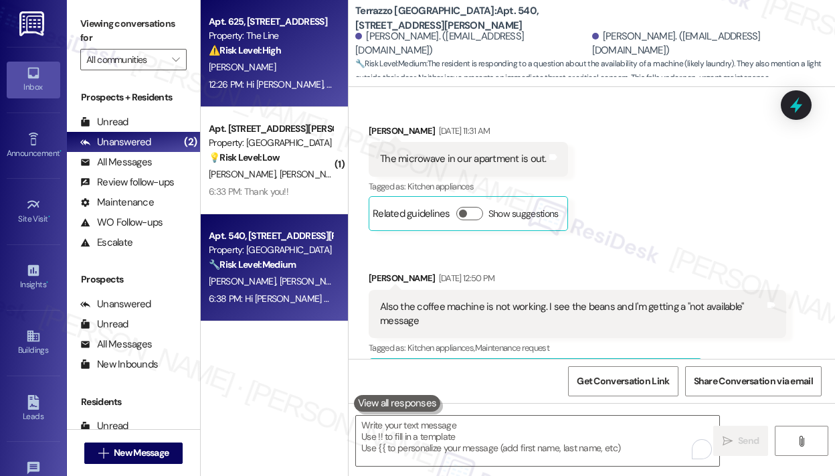
click at [304, 72] on div "[PERSON_NAME]" at bounding box center [270, 67] width 126 height 17
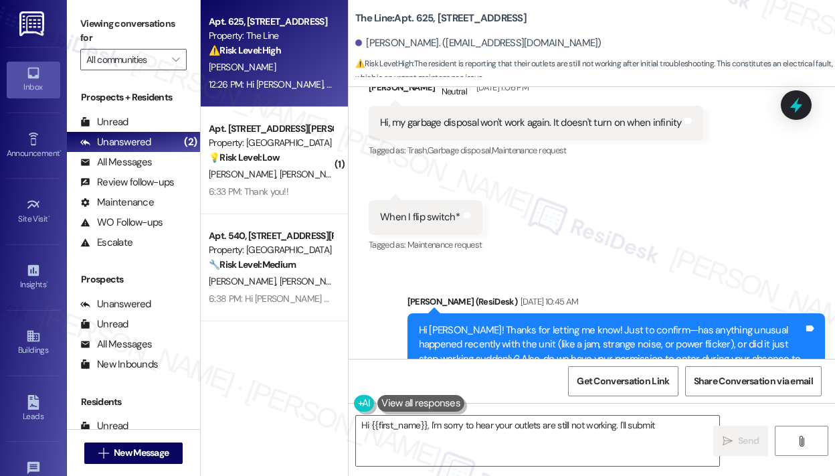
scroll to position [15116, 0]
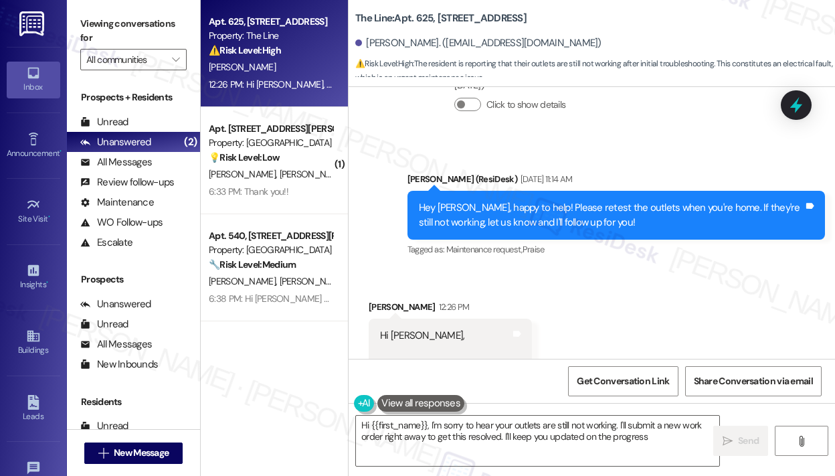
type textarea "Hi {{first_name}}, I'm sorry to hear your outlets are still not working. I'll s…"
click at [691, 302] on div "Received via SMS [PERSON_NAME] 12:26 PM Hi [PERSON_NAME], My outlets are still …" at bounding box center [592, 341] width 487 height 142
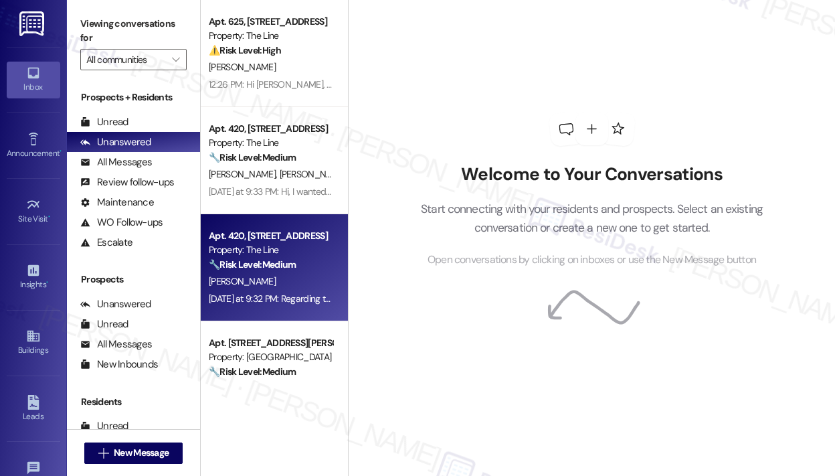
click at [305, 243] on div "Apt. 420, [STREET_ADDRESS]" at bounding box center [271, 236] width 124 height 14
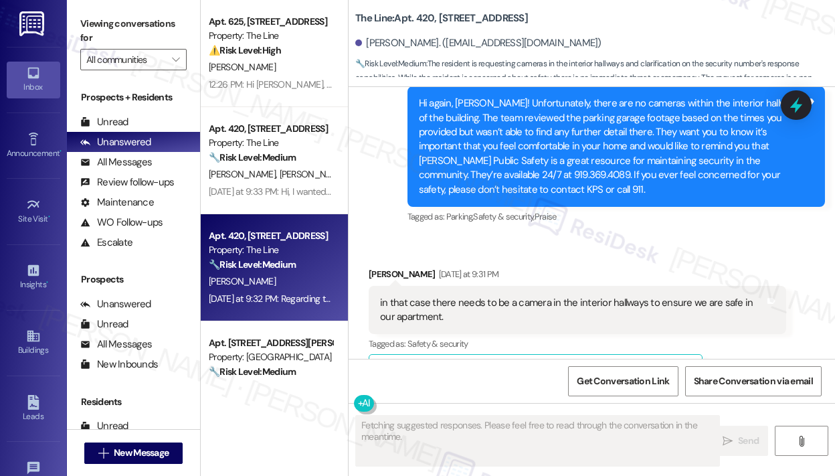
scroll to position [7026, 0]
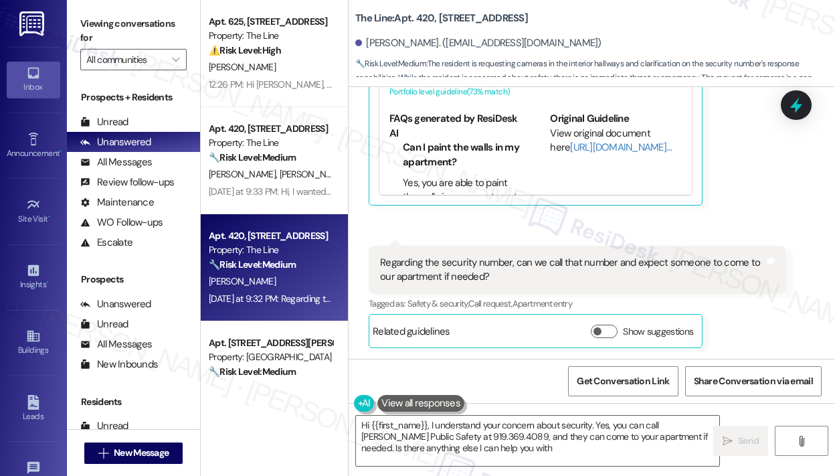
type textarea "Hi {{first_name}}, I understand your concern about security. Yes, you can call …"
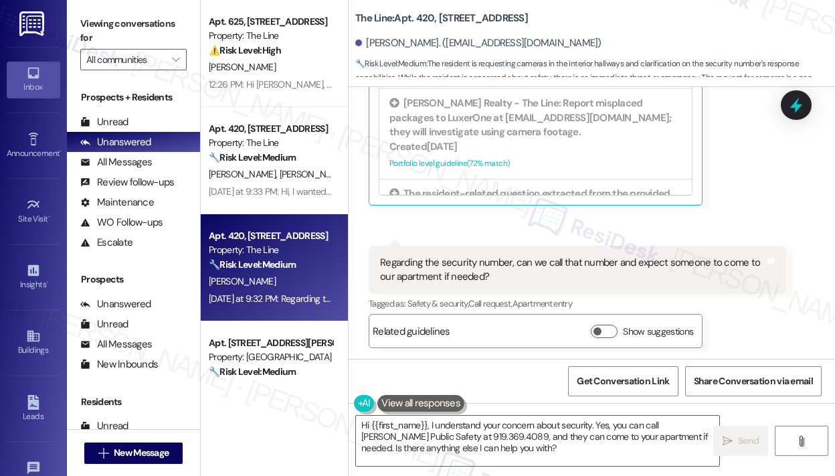
scroll to position [7027, 0]
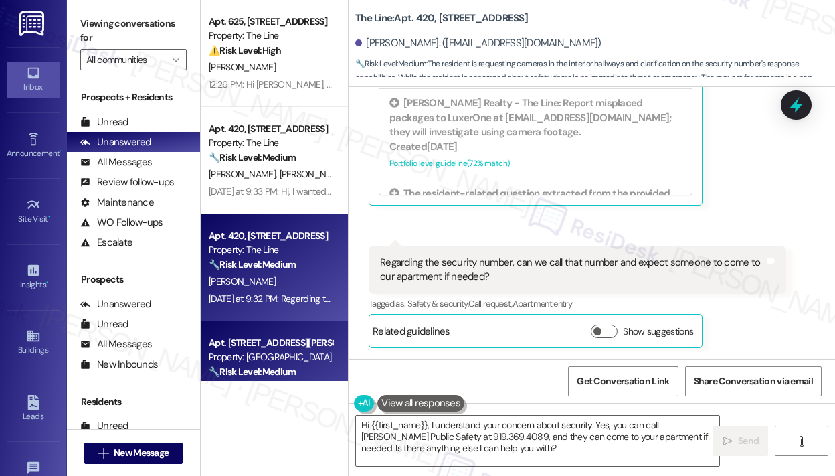
click at [315, 347] on div "Apt. [STREET_ADDRESS][PERSON_NAME]" at bounding box center [271, 343] width 124 height 14
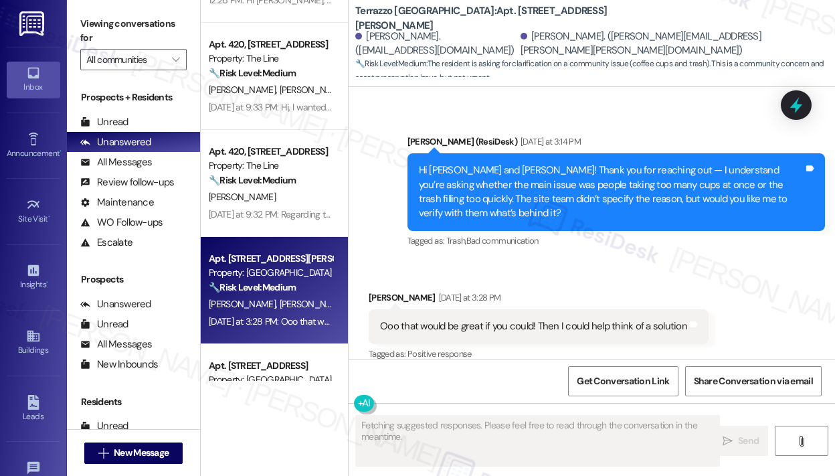
scroll to position [134, 0]
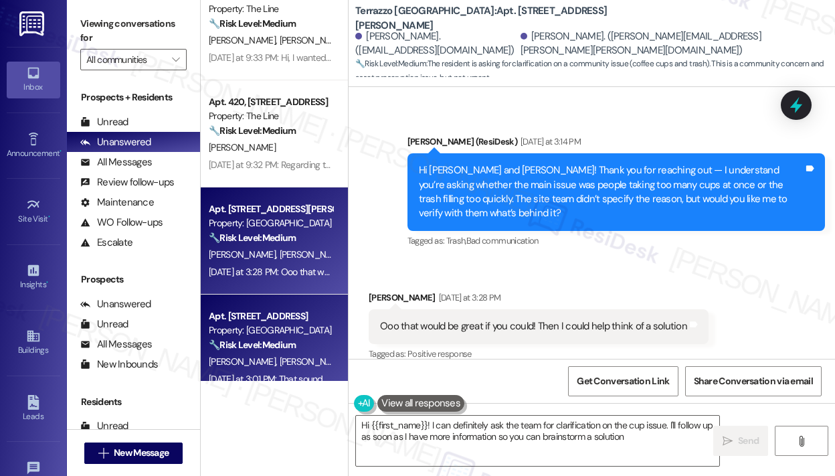
type textarea "Hi {{first_name}}! I can definitely ask the team for clarification on the cup i…"
